Goal: Navigation & Orientation: Understand site structure

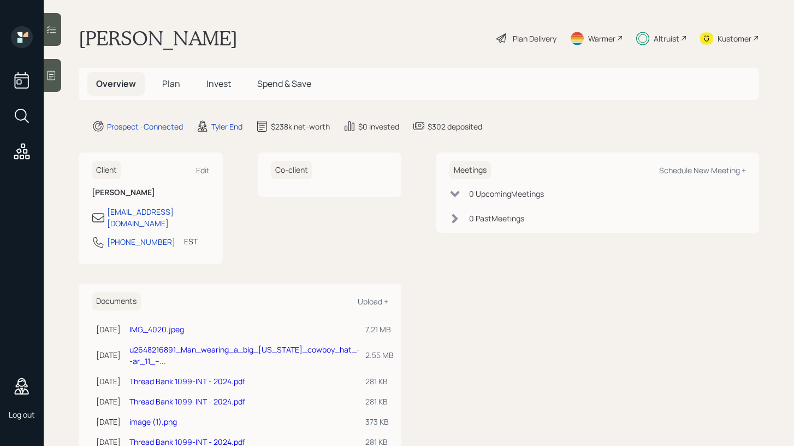
click at [524, 43] on div "Plan Delivery" at bounding box center [535, 38] width 44 height 11
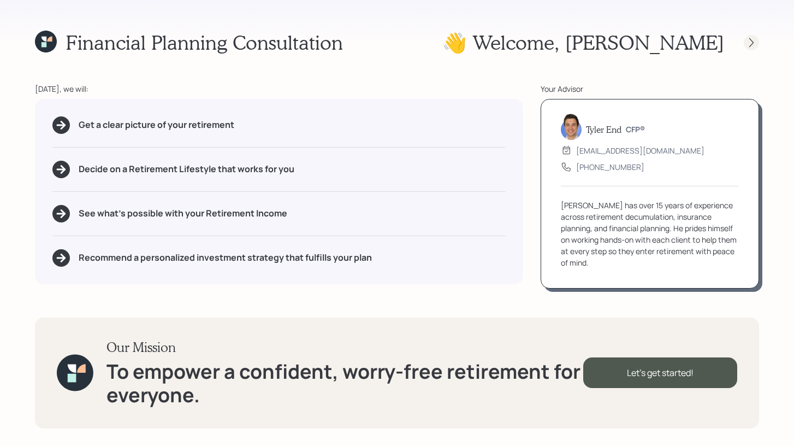
click at [749, 43] on icon at bounding box center [751, 42] width 11 height 11
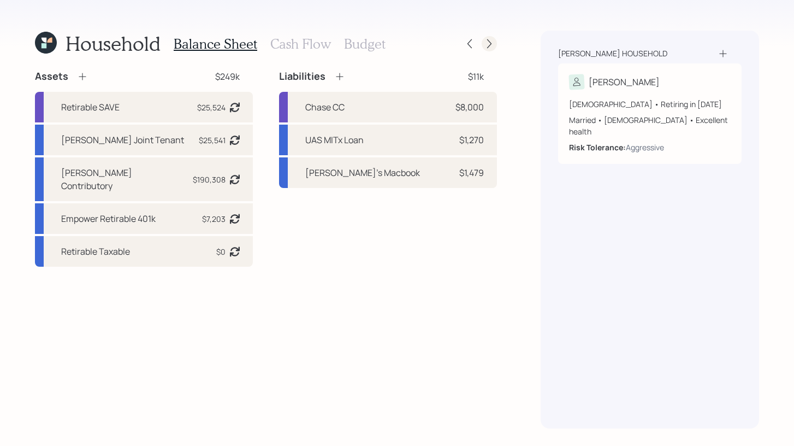
click at [487, 47] on icon at bounding box center [489, 43] width 11 height 11
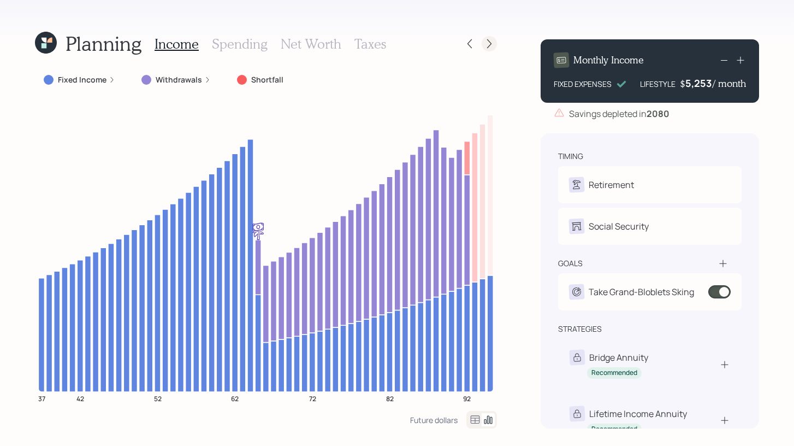
click at [490, 46] on icon at bounding box center [489, 43] width 11 height 11
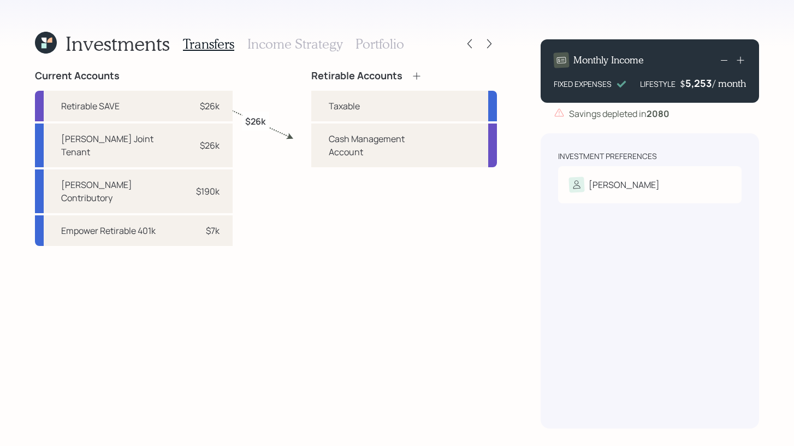
click at [490, 46] on icon at bounding box center [489, 43] width 11 height 11
